Goal: Information Seeking & Learning: Learn about a topic

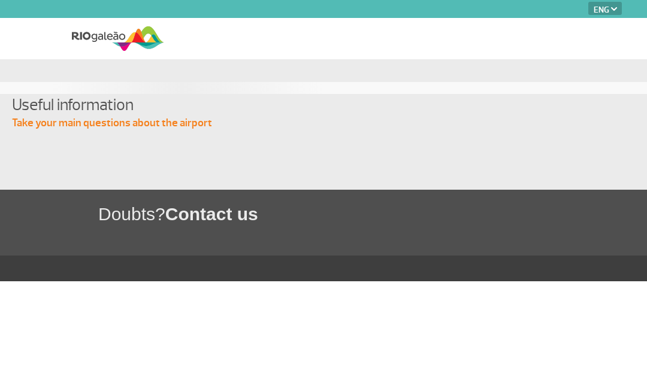
select select "en"
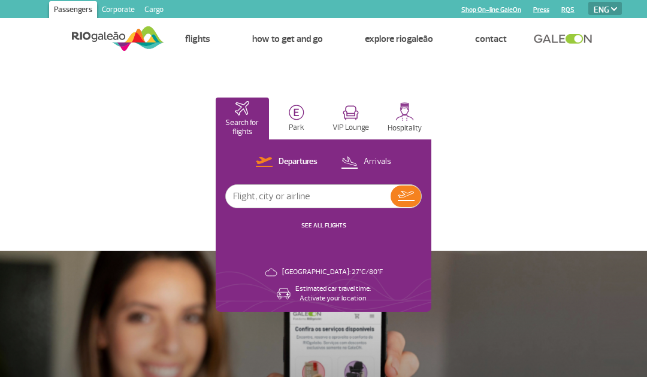
click at [613, 13] on select "PT ENG ESP" at bounding box center [605, 8] width 34 height 13
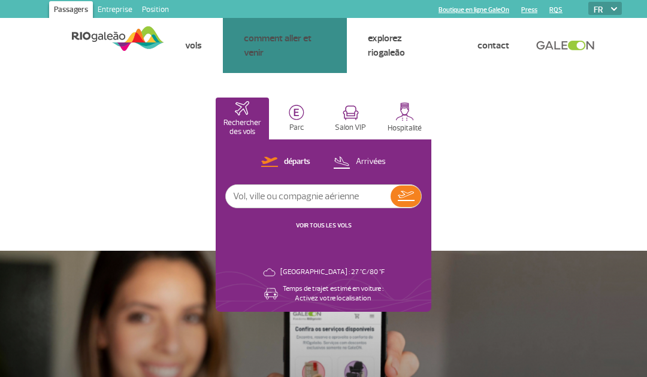
click at [0, 0] on link "Bus" at bounding box center [0, 0] width 0 height 0
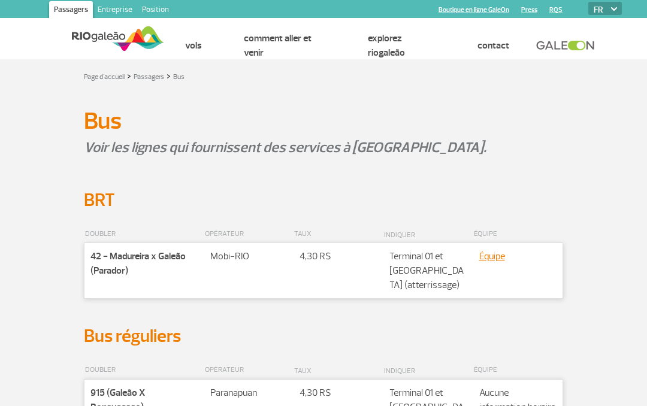
click at [610, 208] on div "BRT" at bounding box center [323, 200] width 575 height 22
click at [153, 260] on font "42 - Madureira x Galeão (Parador)" at bounding box center [137, 263] width 95 height 26
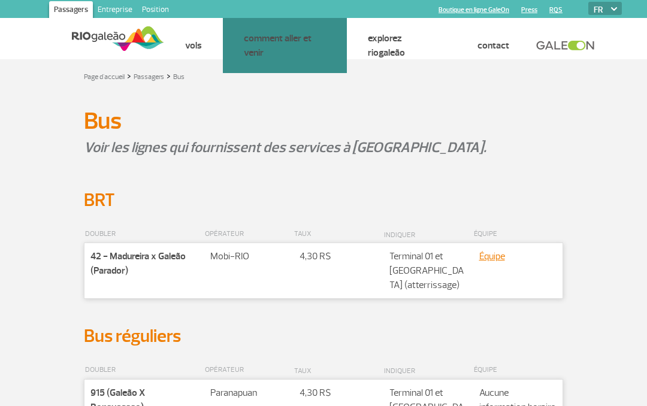
click at [237, 329] on h2 "Bus réguliers" at bounding box center [323, 336] width 479 height 22
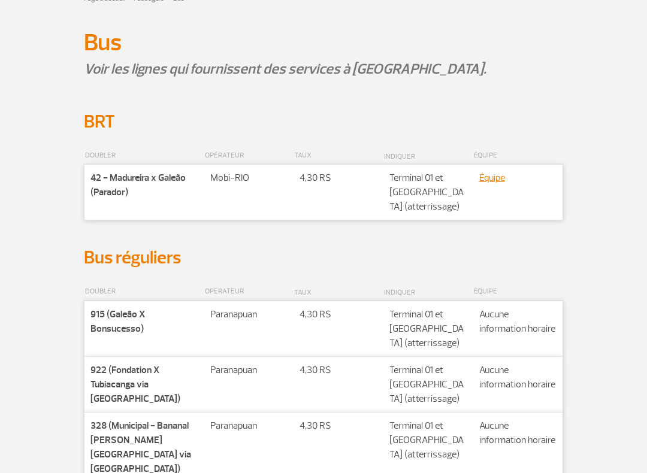
scroll to position [79, 0]
click at [120, 176] on font "42 - Madureira x Galeão (Parador)" at bounding box center [137, 184] width 95 height 26
click at [116, 190] on font "42 - Madureira x Galeão (Parador)" at bounding box center [137, 184] width 95 height 26
click at [120, 179] on font "42 - Madureira x Galeão (Parador)" at bounding box center [137, 184] width 95 height 26
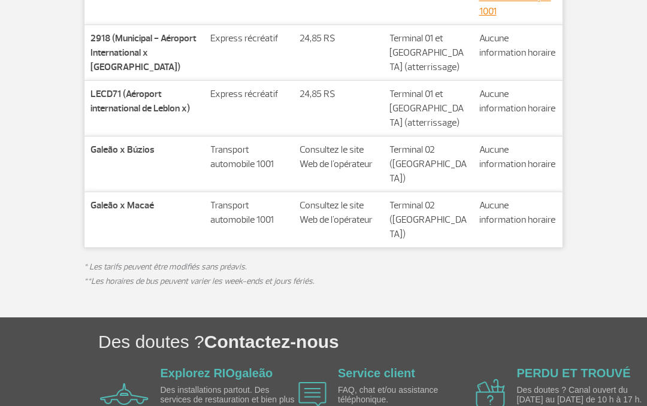
scroll to position [681, 0]
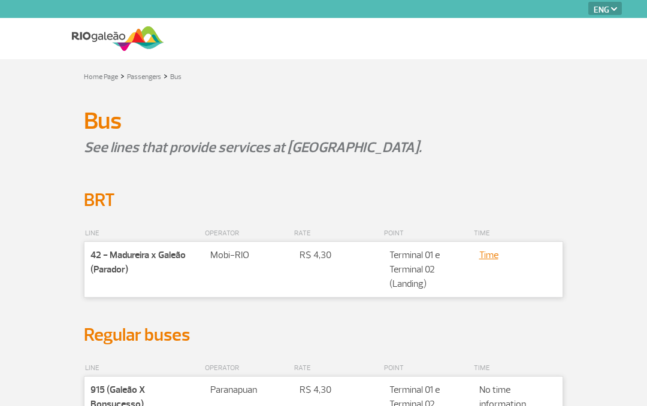
select select "en"
